Goal: Information Seeking & Learning: Find specific fact

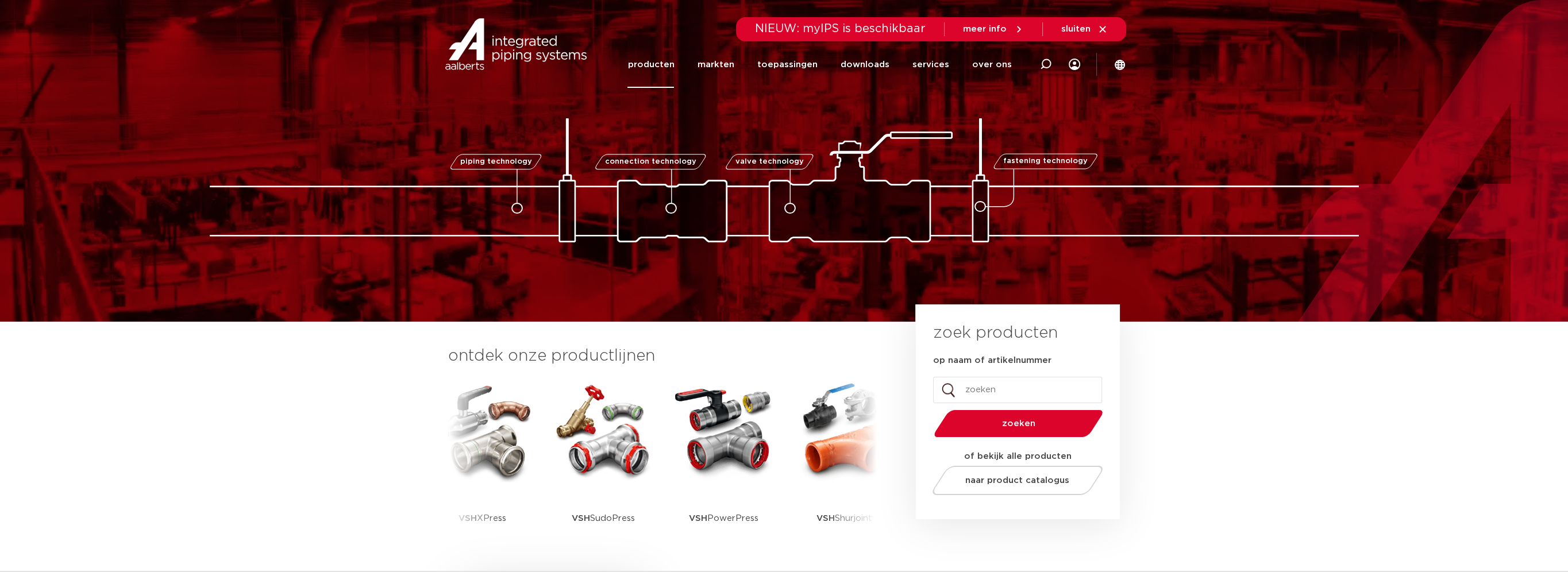
click at [664, 65] on link "producten" at bounding box center [651, 65] width 46 height 46
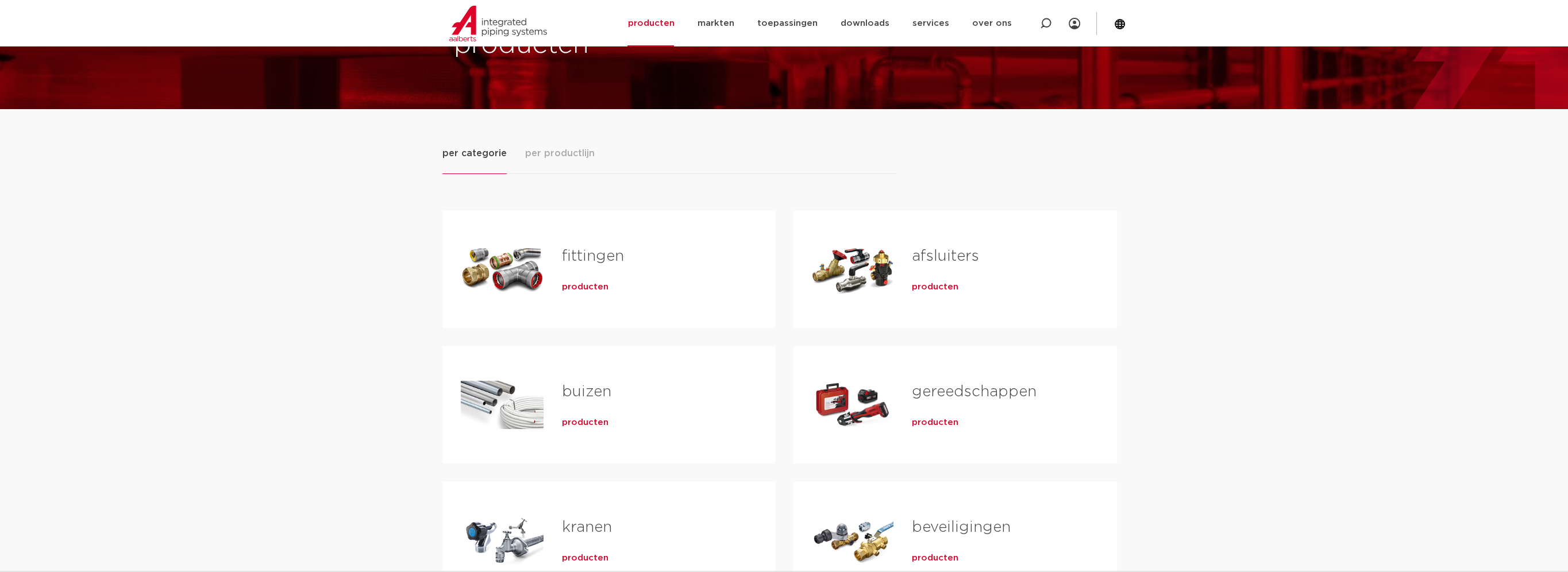
scroll to position [172, 0]
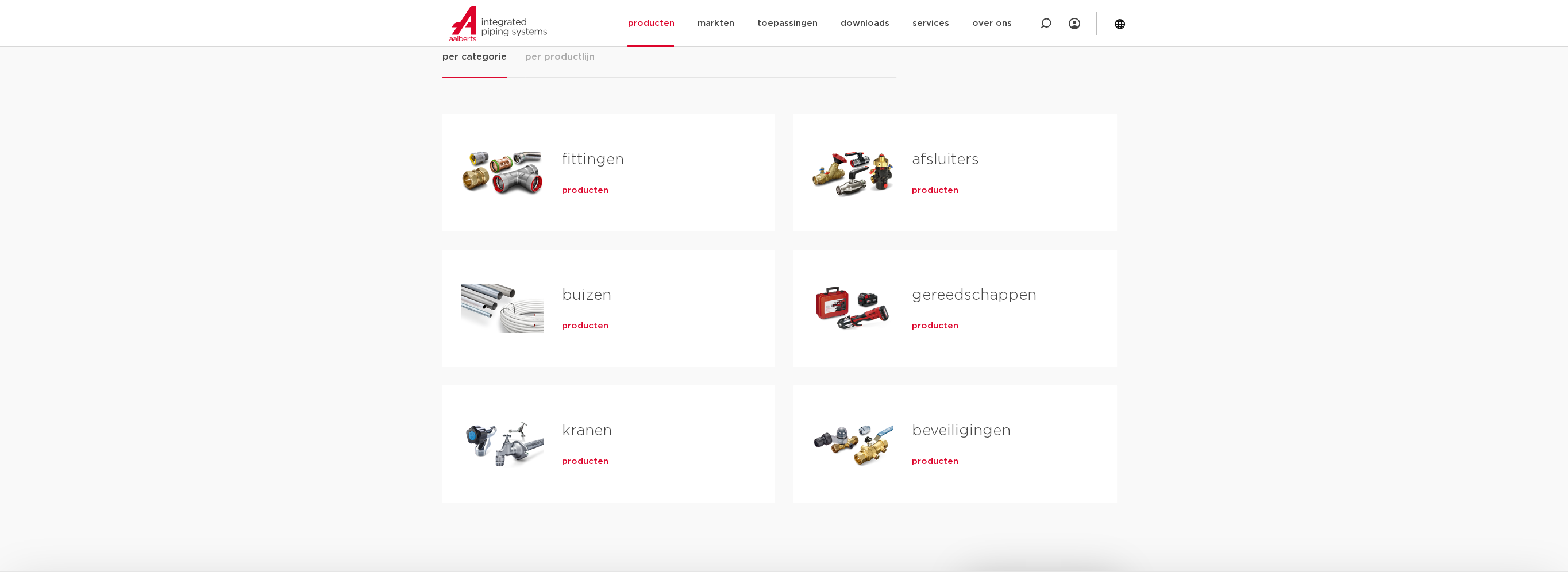
click at [585, 189] on span "producten" at bounding box center [585, 190] width 46 height 12
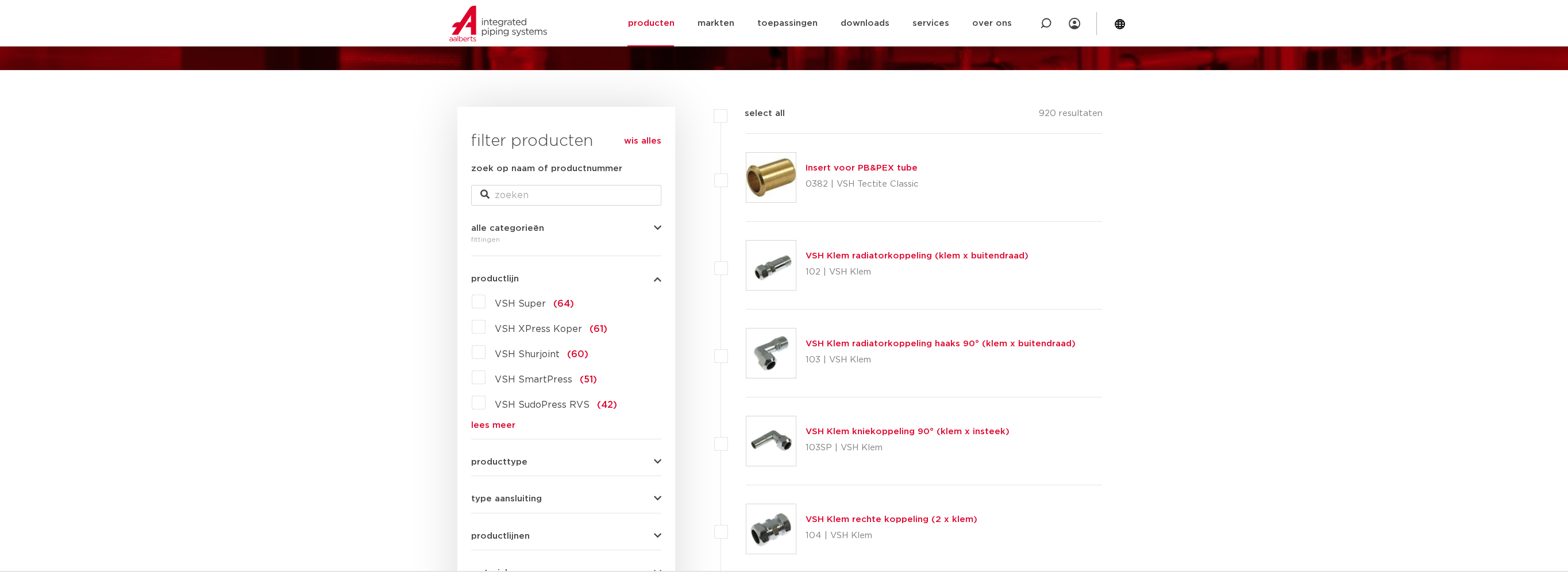
scroll to position [172, 0]
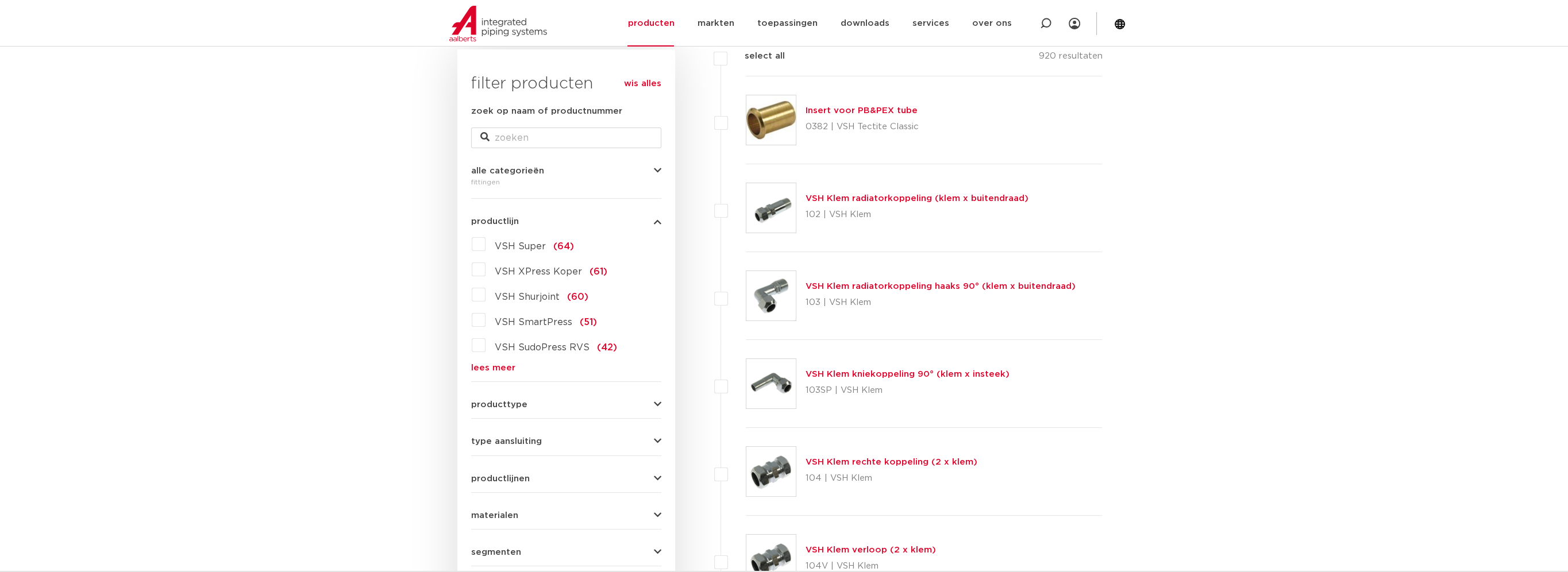
click at [500, 371] on link "lees meer" at bounding box center [566, 368] width 190 height 9
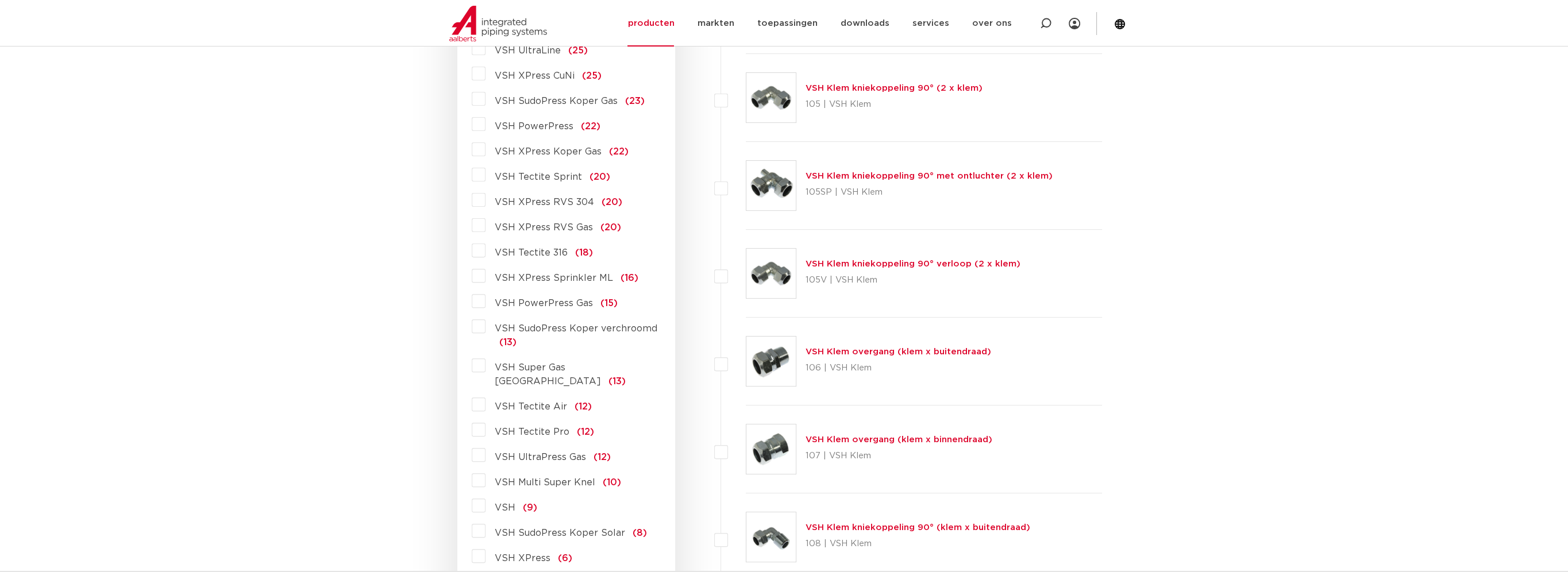
scroll to position [804, 0]
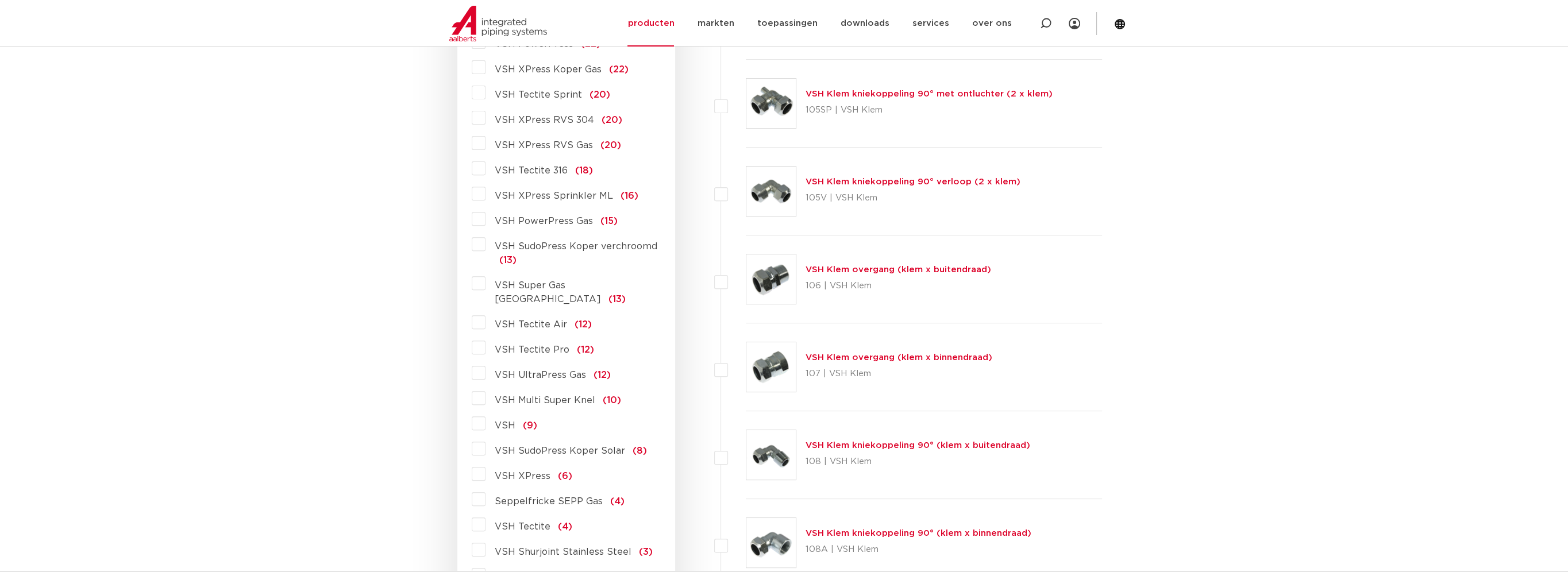
click at [486, 117] on label "VSH XPress RVS 304 (20)" at bounding box center [554, 117] width 137 height 18
click at [0, 0] on input "VSH XPress RVS 304 (20)" at bounding box center [0, 0] width 0 height 0
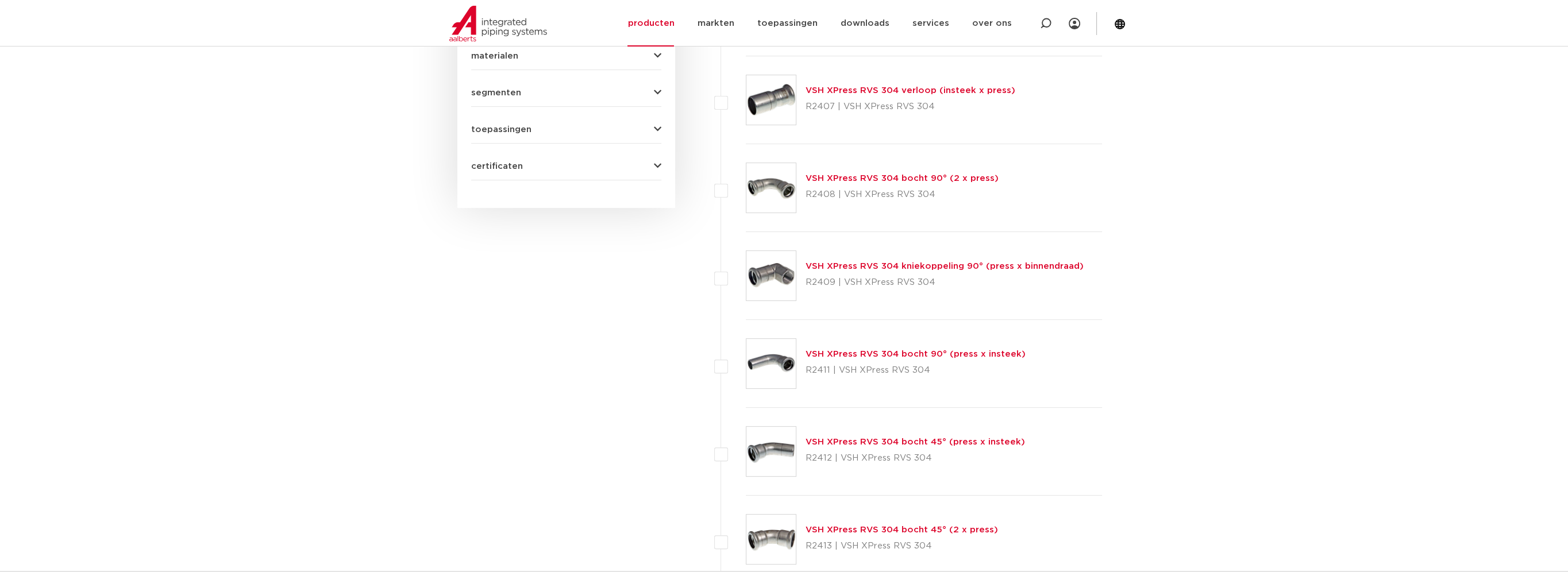
scroll to position [632, 0]
click at [861, 175] on link "VSH XPress RVS 304 bocht 90° (2 x press)" at bounding box center [901, 178] width 193 height 9
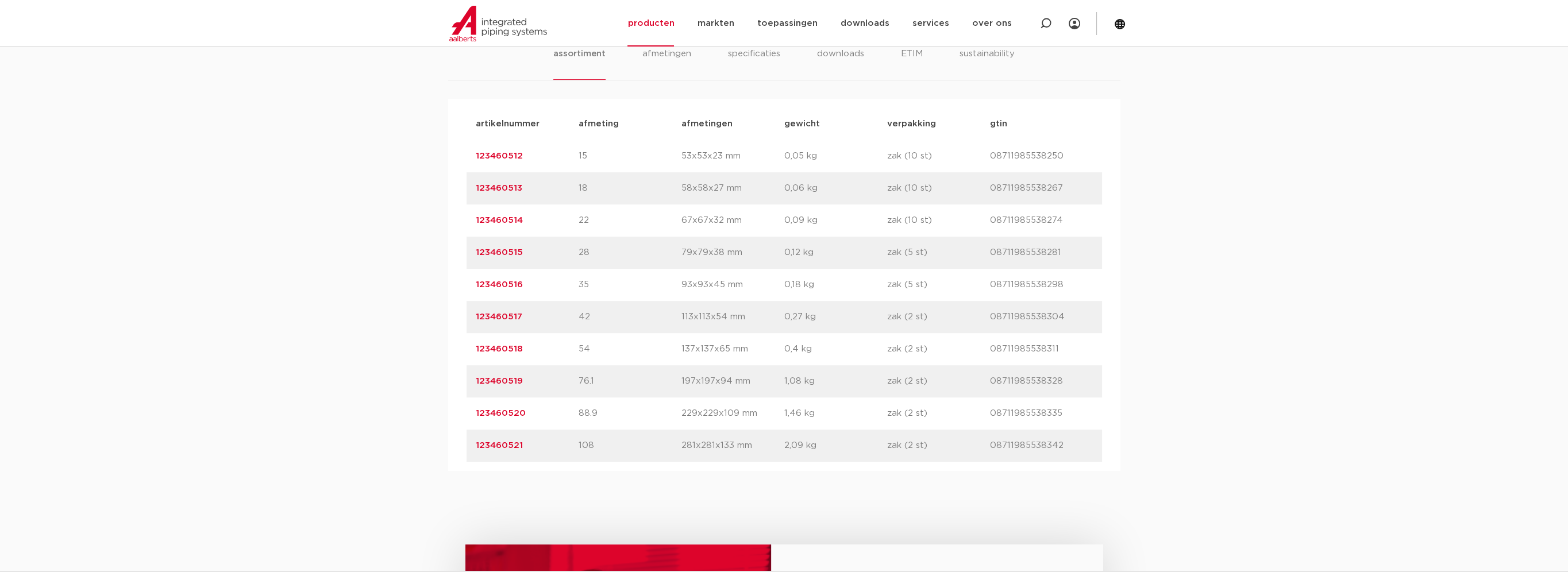
scroll to position [747, 0]
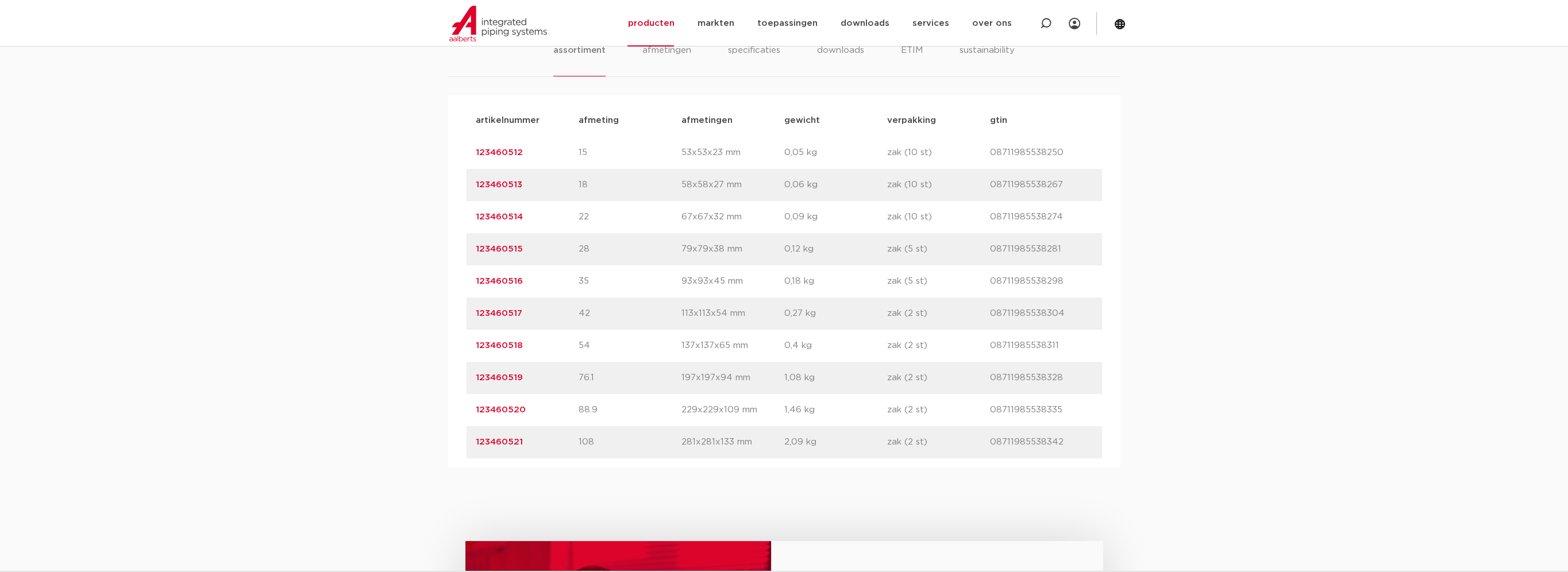
drag, startPoint x: 734, startPoint y: 441, endPoint x: 521, endPoint y: 209, distance: 314.9
click at [521, 209] on div "artikelnummer afmeting [GEOGRAPHIC_DATA] gewicht verpakking gtin artikelnummer …" at bounding box center [784, 281] width 635 height 354
drag, startPoint x: 521, startPoint y: 209, endPoint x: 380, endPoint y: 271, distance: 154.0
click at [380, 271] on div "assortiment [GEOGRAPHIC_DATA] specificaties downloads ETIM sustainability assor…" at bounding box center [784, 237] width 1568 height 461
click at [380, 276] on div "assortiment [GEOGRAPHIC_DATA] specificaties downloads ETIM sustainability assor…" at bounding box center [784, 237] width 1568 height 461
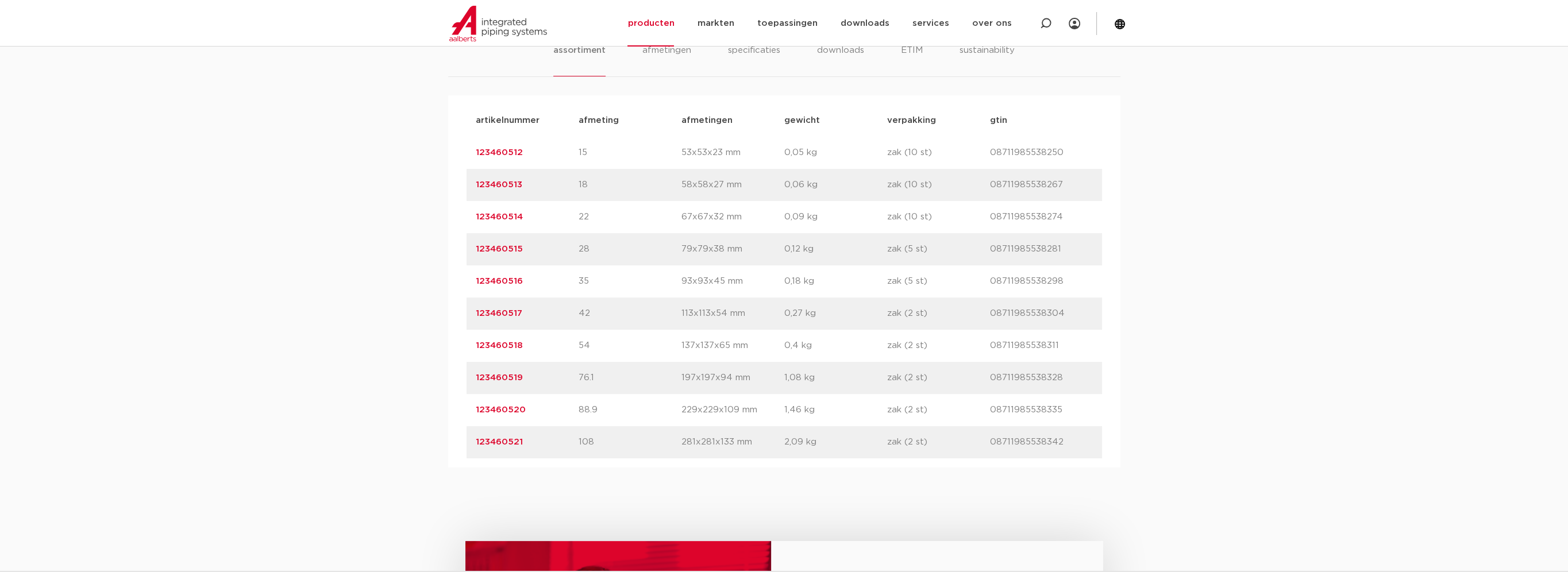
drag, startPoint x: 570, startPoint y: 380, endPoint x: 651, endPoint y: 377, distance: 81.1
click at [651, 377] on div "artikelnummer 123460519 afmeting 76.1 [GEOGRAPHIC_DATA] 197x197x94 mm gewicht 1…" at bounding box center [784, 378] width 635 height 32
drag, startPoint x: 651, startPoint y: 377, endPoint x: 644, endPoint y: 383, distance: 9.2
click at [644, 383] on p "76.1" at bounding box center [630, 378] width 103 height 14
click at [365, 379] on div "assortiment [GEOGRAPHIC_DATA] specificaties downloads ETIM sustainability assor…" at bounding box center [784, 237] width 1568 height 461
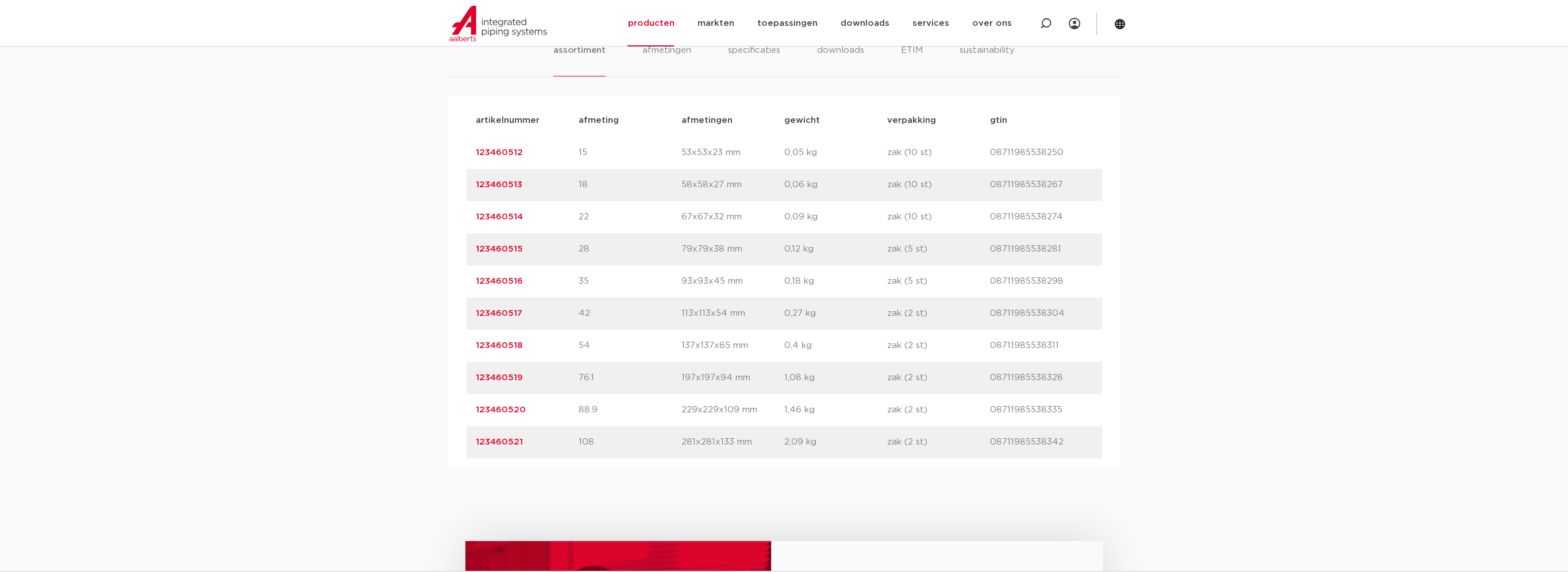
drag, startPoint x: 519, startPoint y: 378, endPoint x: 464, endPoint y: 383, distance: 55.2
click at [464, 383] on div "artikelnummer afmeting [GEOGRAPHIC_DATA] gewicht verpakking gtin artikelnummer …" at bounding box center [784, 282] width 672 height 372
copy link "123460519"
click at [360, 343] on div "assortiment [GEOGRAPHIC_DATA] specificaties downloads ETIM sustainability assor…" at bounding box center [784, 237] width 1568 height 461
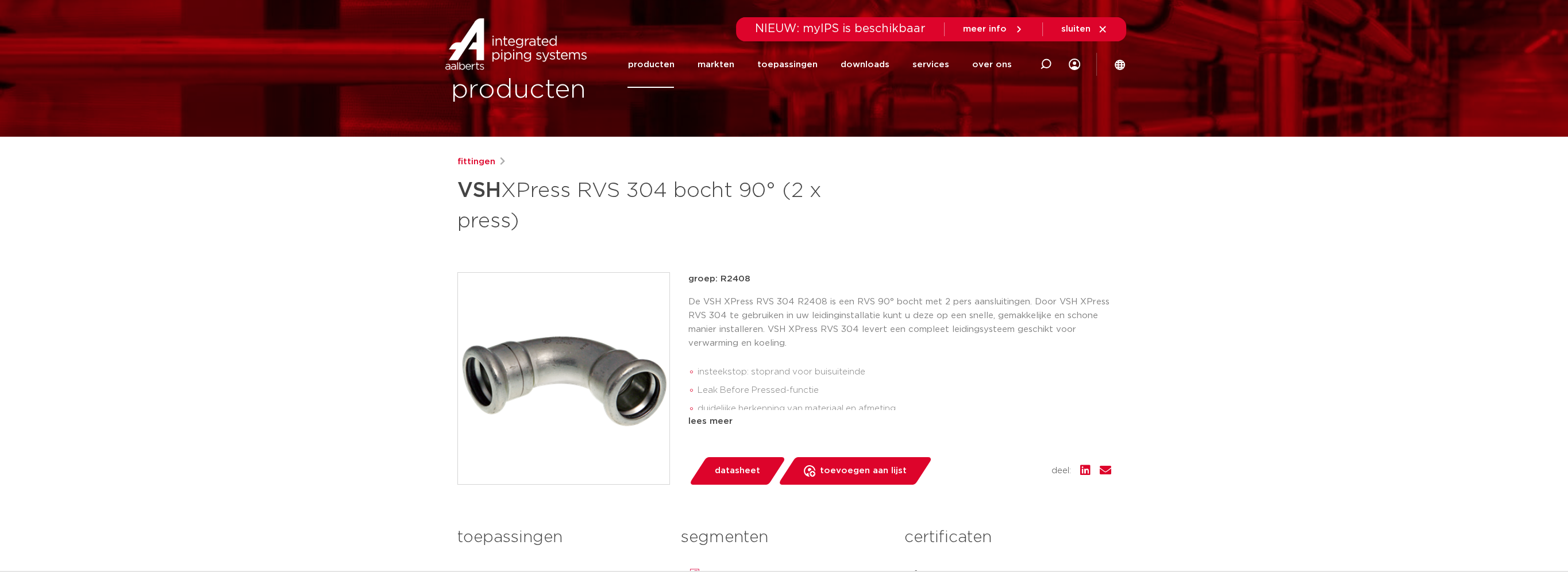
scroll to position [0, 0]
